Goal: Information Seeking & Learning: Compare options

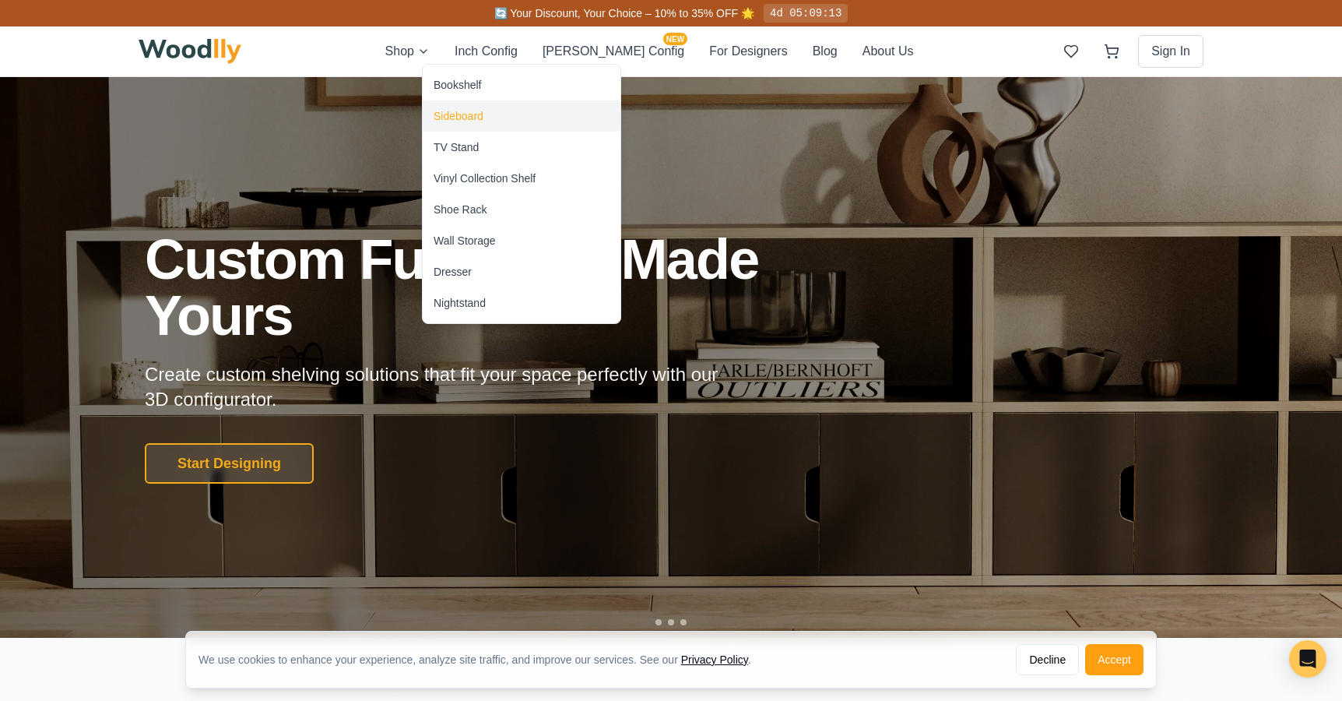
click at [486, 120] on div "Sideboard" at bounding box center [522, 115] width 198 height 31
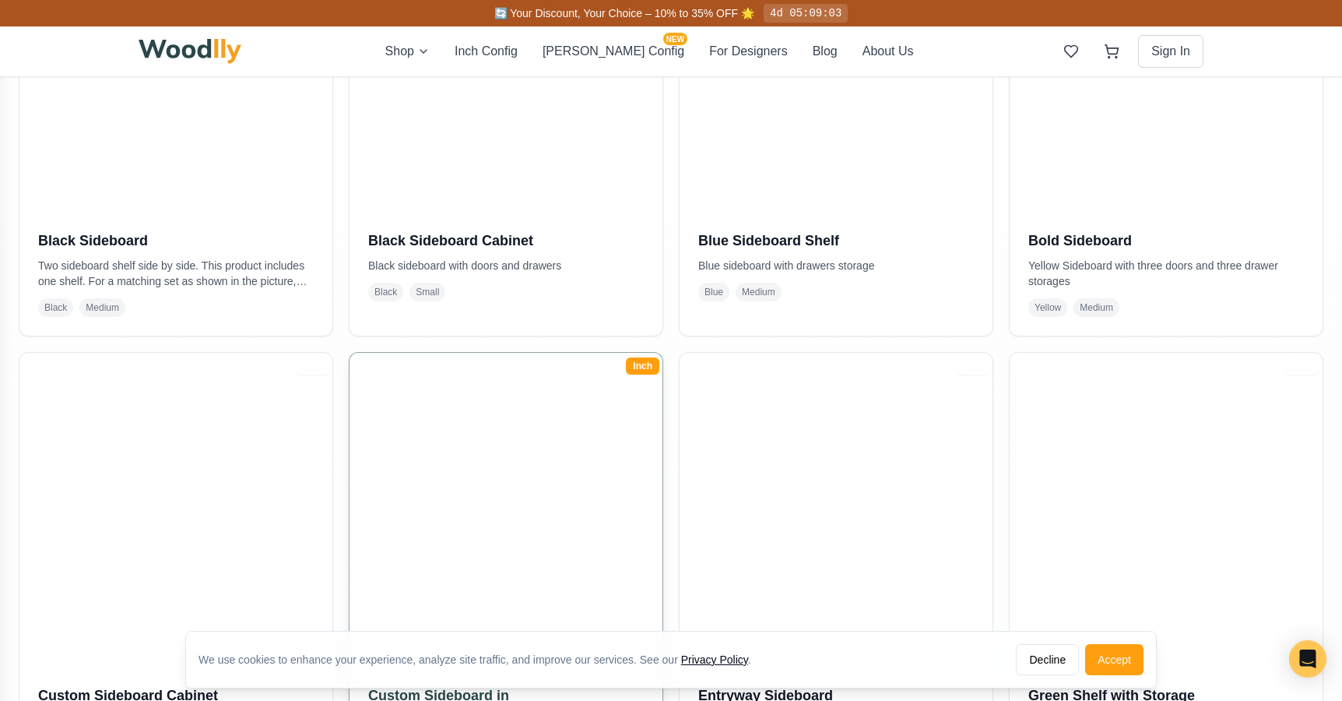
scroll to position [526, 0]
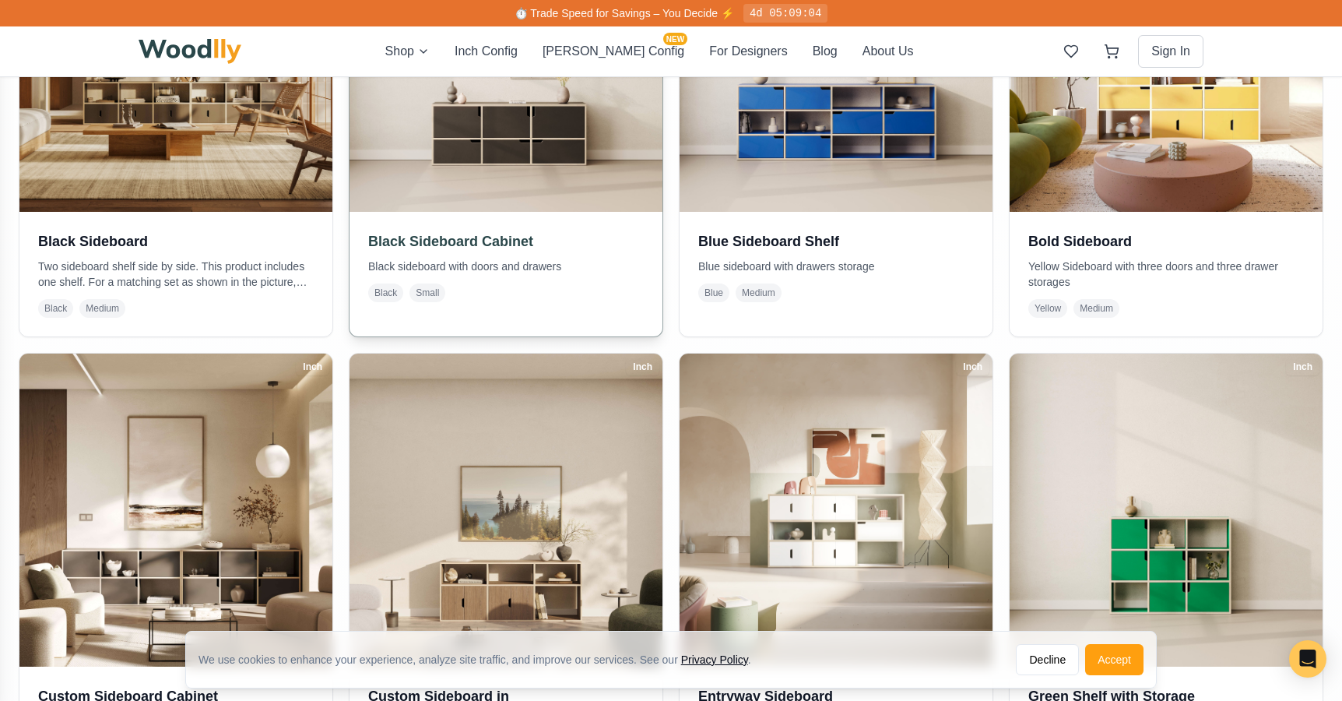
click at [477, 142] on img at bounding box center [506, 55] width 329 height 329
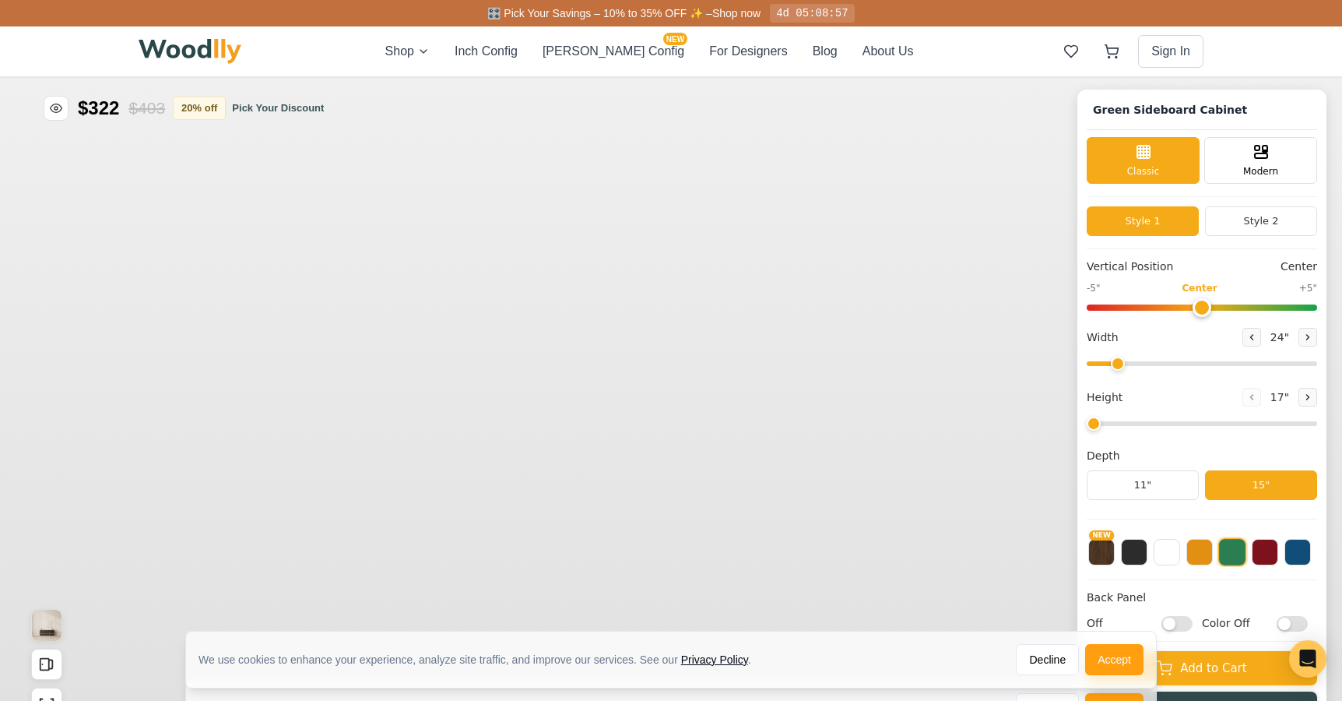
type input "54"
type input "2"
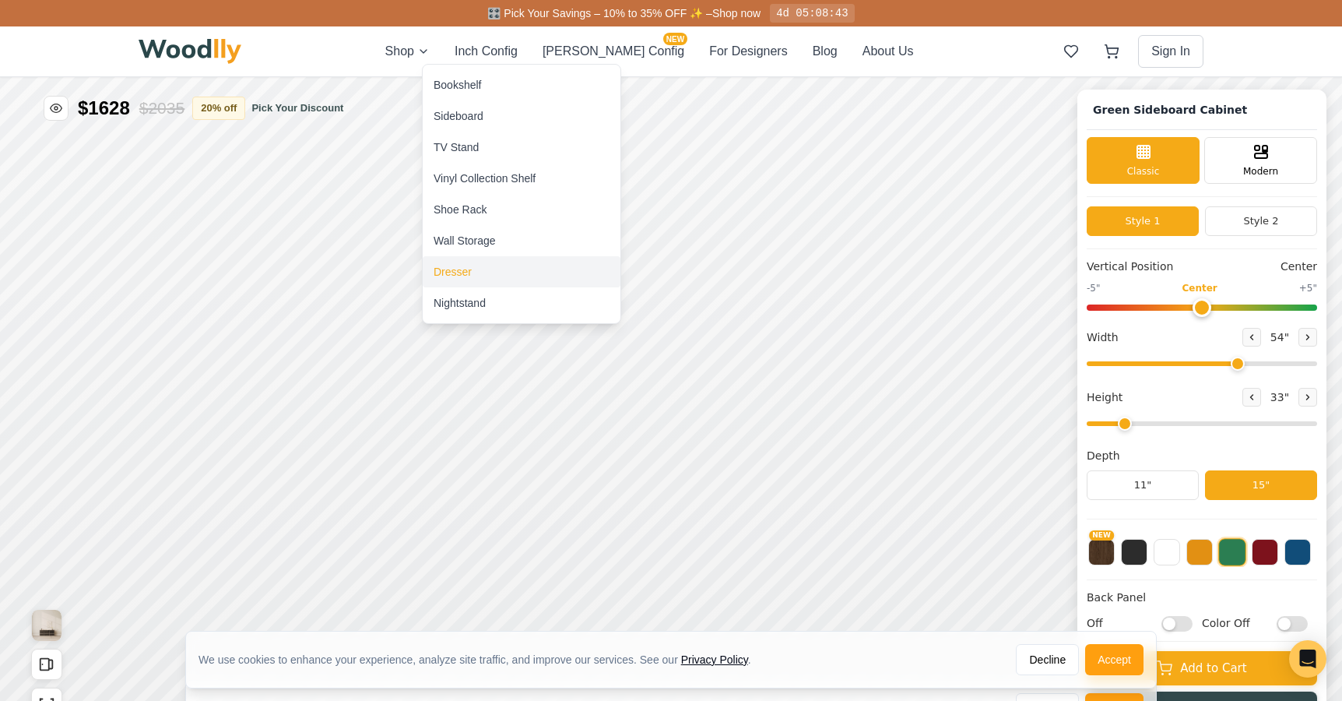
click at [477, 273] on div "Dresser" at bounding box center [522, 271] width 198 height 31
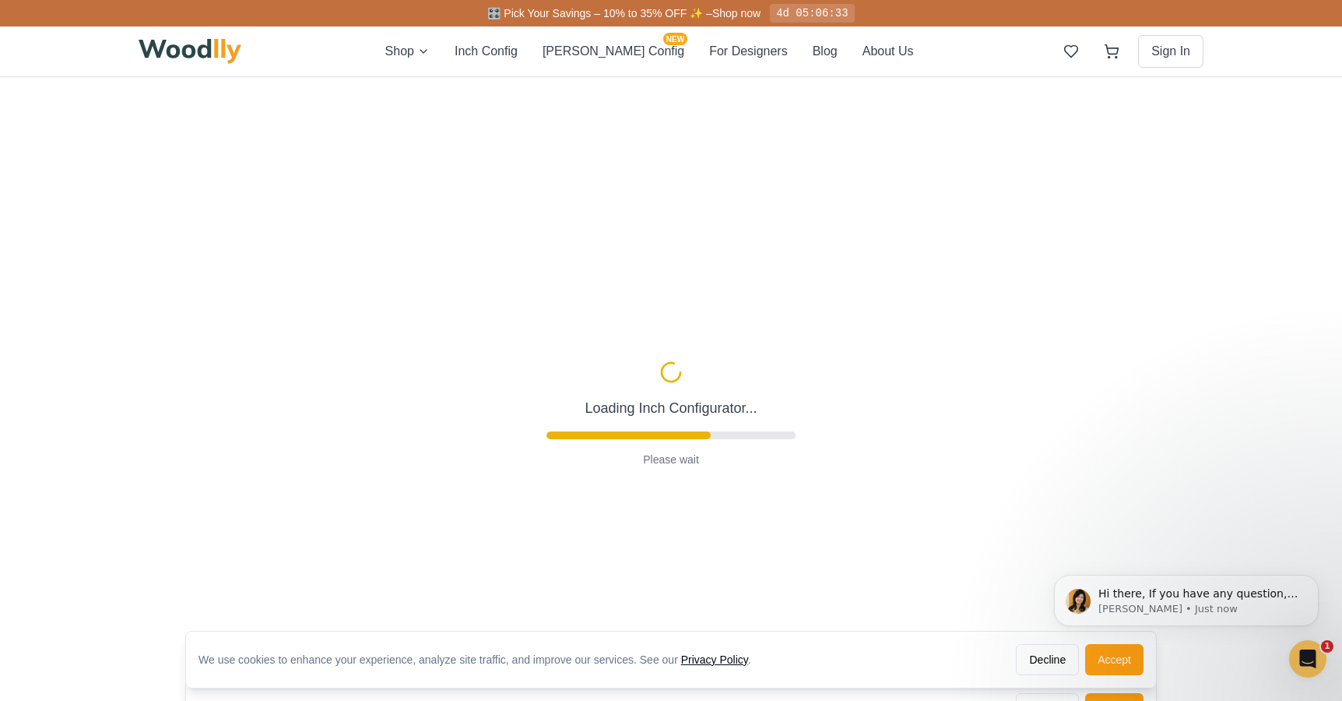
type input "54"
type input "2"
